Goal: Information Seeking & Learning: Understand process/instructions

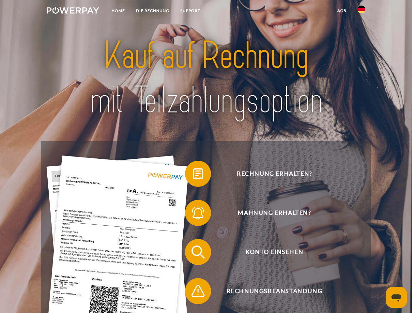
click at [73, 11] on img at bounding box center [73, 10] width 52 height 7
click at [361, 11] on img at bounding box center [361, 10] width 8 height 8
click at [341, 11] on link "agb" at bounding box center [341, 11] width 20 height 12
click at [193, 175] on span at bounding box center [188, 173] width 33 height 33
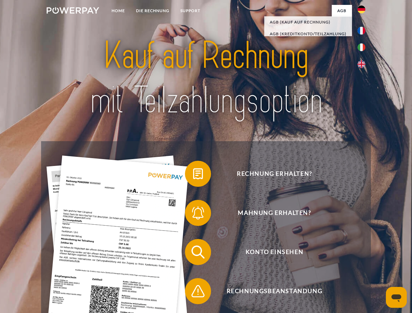
click at [193, 214] on span at bounding box center [188, 212] width 33 height 33
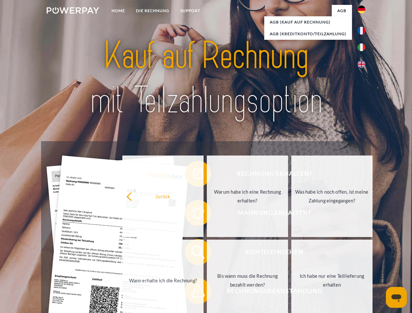
click at [207, 253] on link "Bis wann muss die Rechnung bezahlt werden?" at bounding box center [247, 279] width 81 height 81
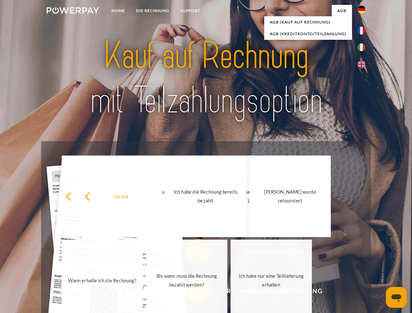
click at [193, 292] on span at bounding box center [188, 291] width 33 height 33
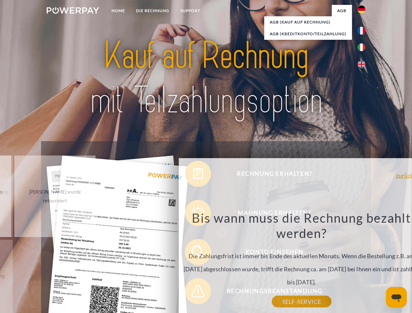
click at [396, 297] on icon "Messaging-Fenster öffnen" at bounding box center [396, 298] width 10 height 8
